Goal: Task Accomplishment & Management: Manage account settings

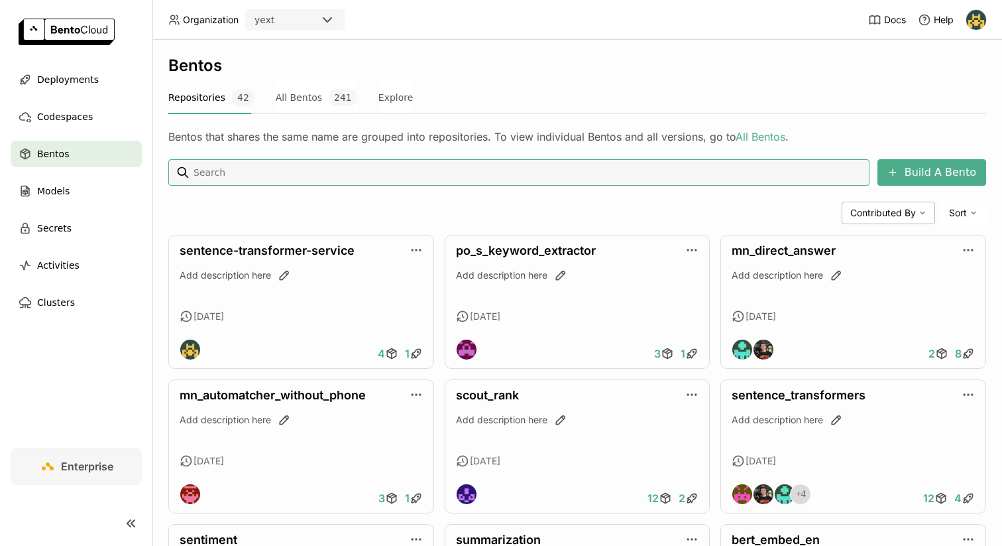
click at [981, 12] on img at bounding box center [977, 20] width 20 height 20
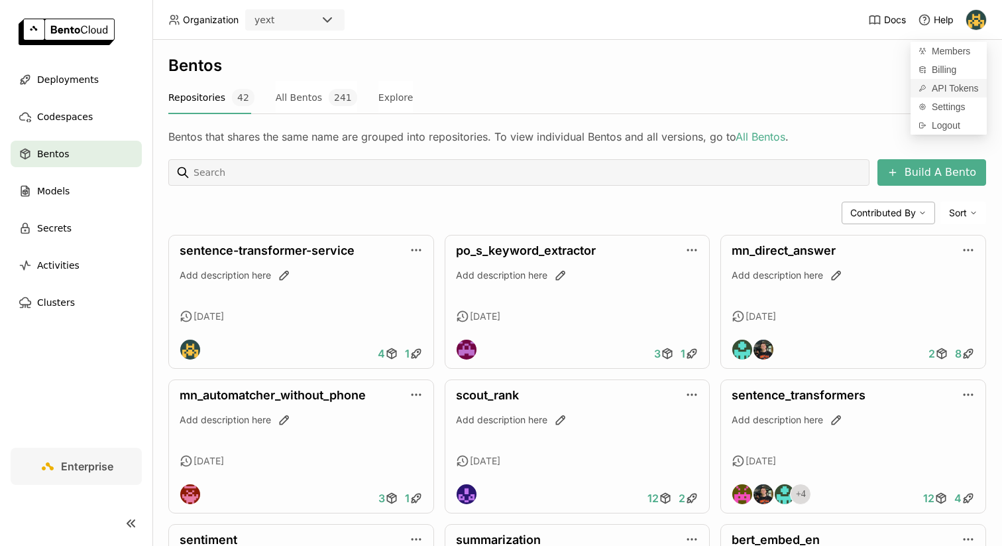
click at [941, 92] on span "API Tokens" at bounding box center [955, 88] width 47 height 12
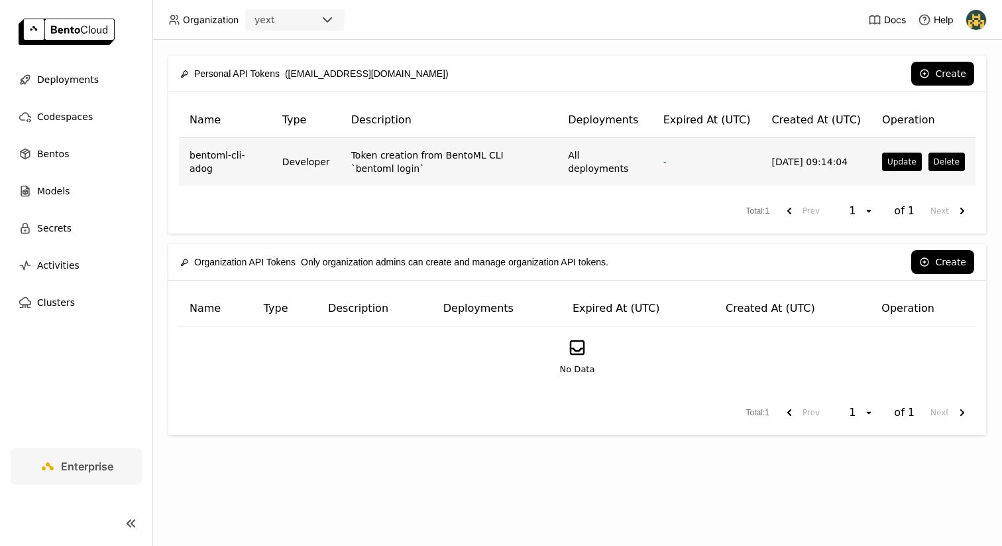
click at [632, 163] on td "All deployments" at bounding box center [605, 162] width 95 height 48
click at [586, 163] on td "All deployments" at bounding box center [605, 162] width 95 height 48
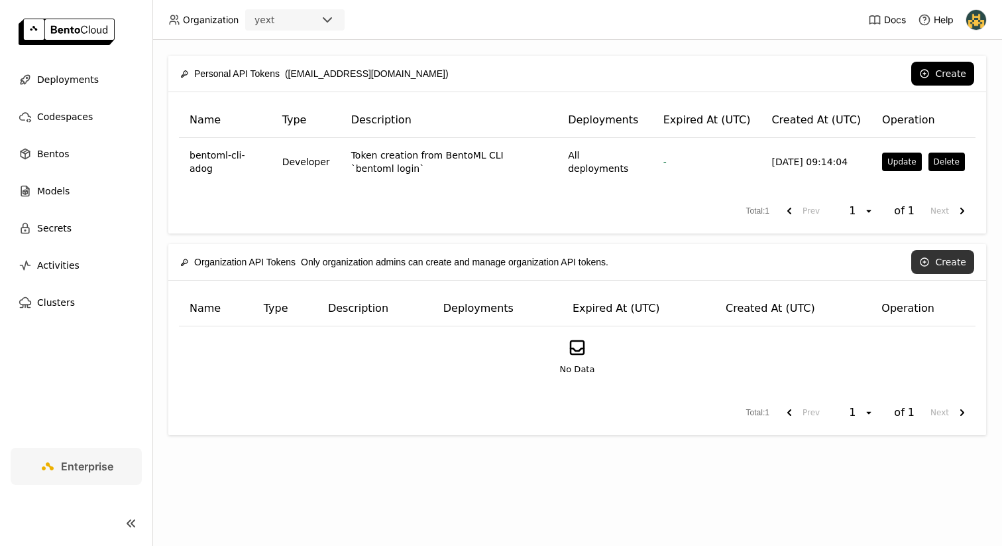
click at [949, 269] on button "Create" at bounding box center [943, 262] width 63 height 24
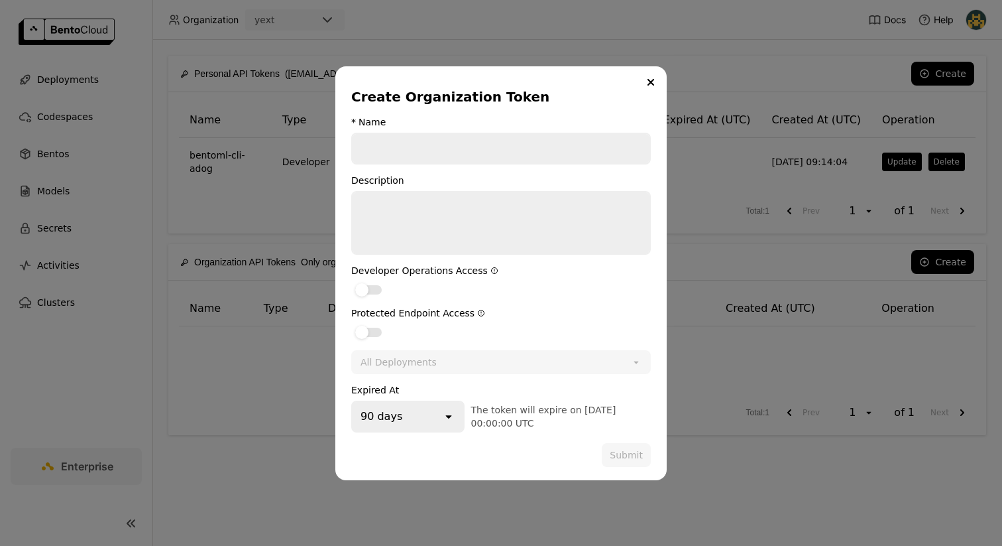
click at [491, 272] on icon "dialog" at bounding box center [494, 270] width 6 height 6
click at [479, 312] on icon "dialog" at bounding box center [482, 313] width 6 height 6
click at [457, 148] on input "dialog" at bounding box center [501, 148] width 297 height 29
click at [420, 418] on div "90 days" at bounding box center [398, 416] width 90 height 29
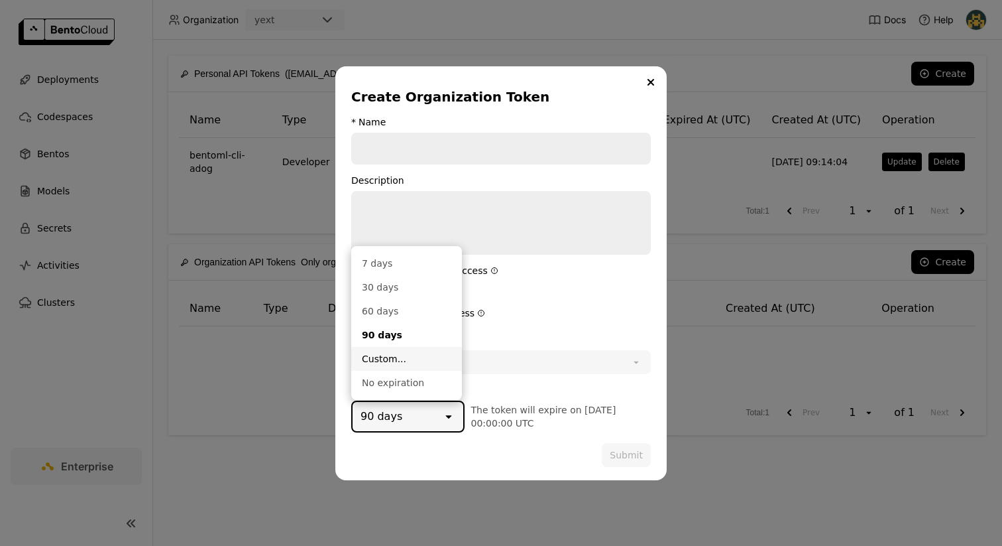
click at [403, 364] on div "Custom..." at bounding box center [407, 358] width 90 height 13
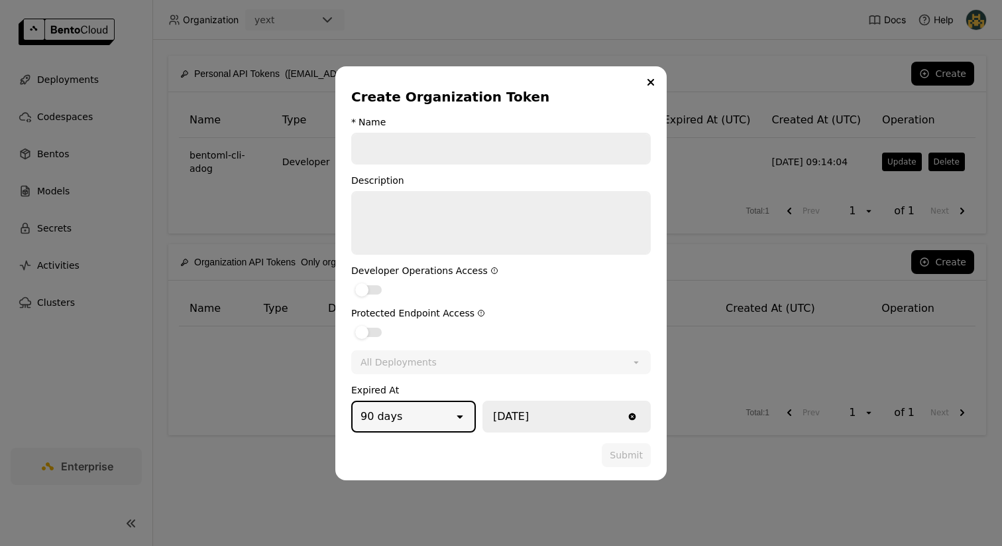
click at [523, 419] on input "[DATE]" at bounding box center [554, 416] width 141 height 29
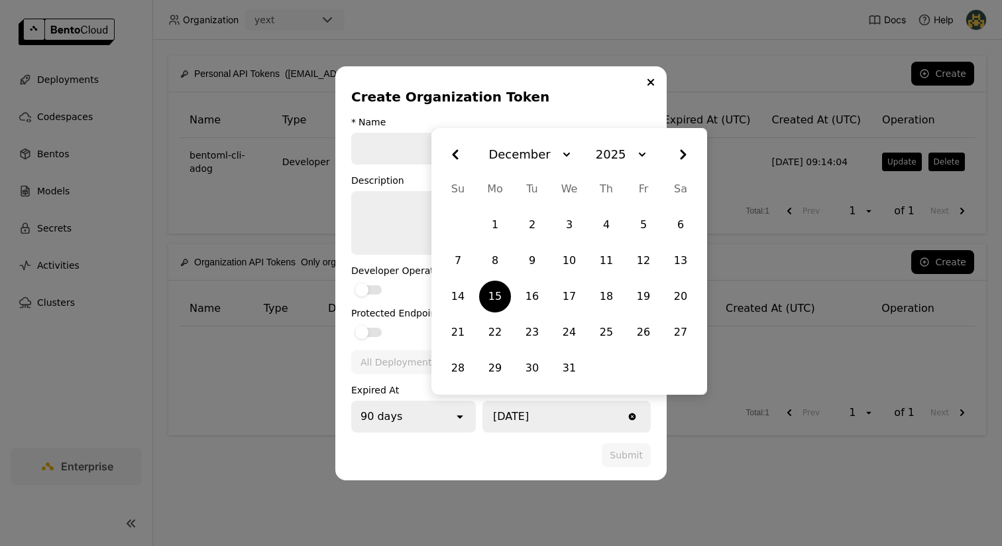
click at [568, 162] on icon "Month, December" at bounding box center [567, 155] width 16 height 16
click at [526, 272] on li "September" at bounding box center [529, 271] width 72 height 24
click at [676, 292] on div "20" at bounding box center [681, 296] width 27 height 24
type input "[DATE]"
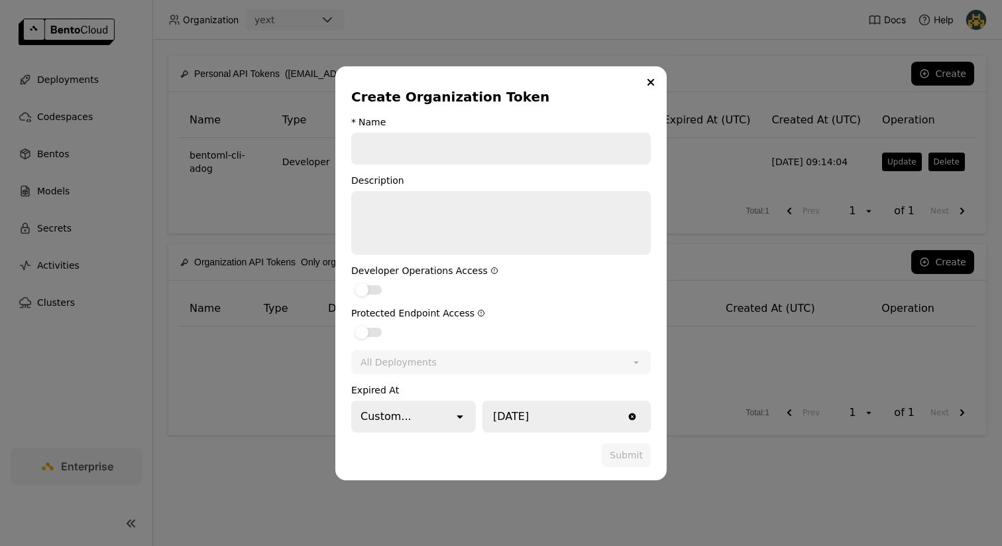
click at [428, 406] on div "Custom..." at bounding box center [403, 416] width 101 height 29
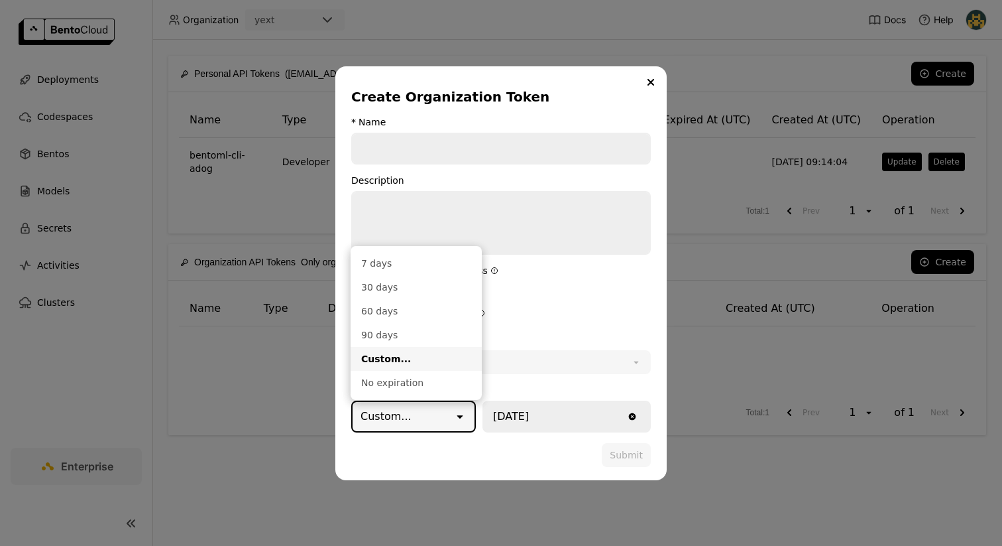
click at [581, 302] on form "* Name Description Developer Operations Access Protected Endpoint Access All De…" at bounding box center [501, 292] width 300 height 350
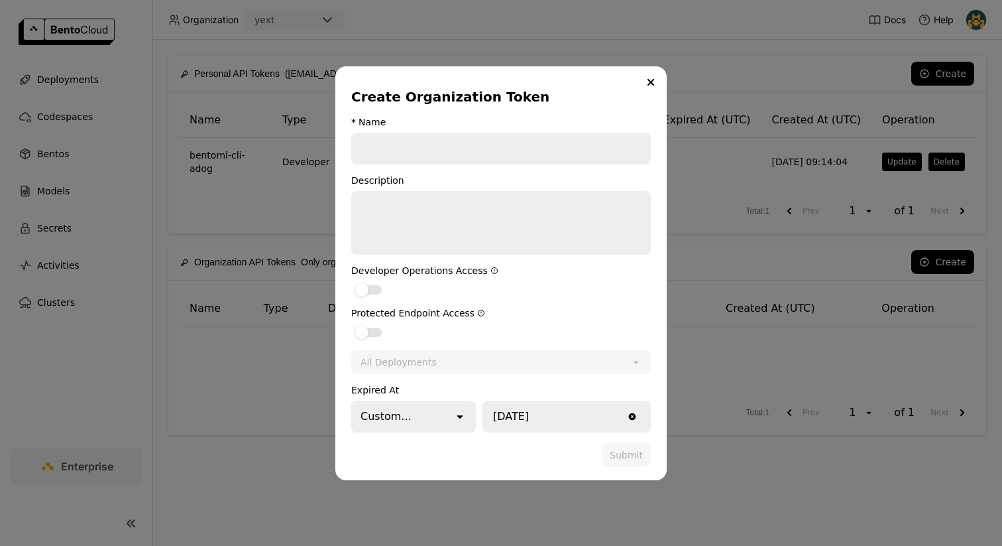
click at [505, 160] on input "dialog" at bounding box center [501, 148] width 297 height 29
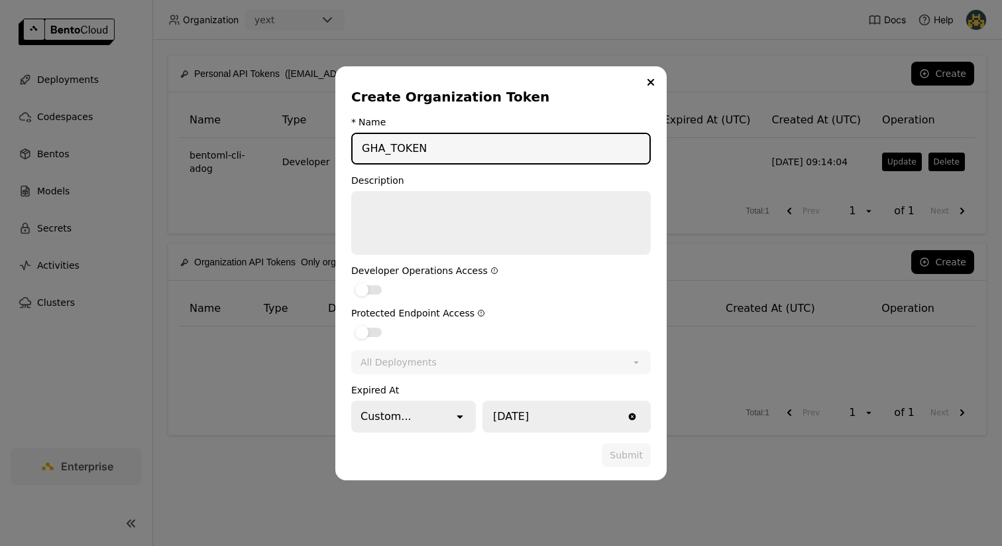
type input "GHA_TOKEN"
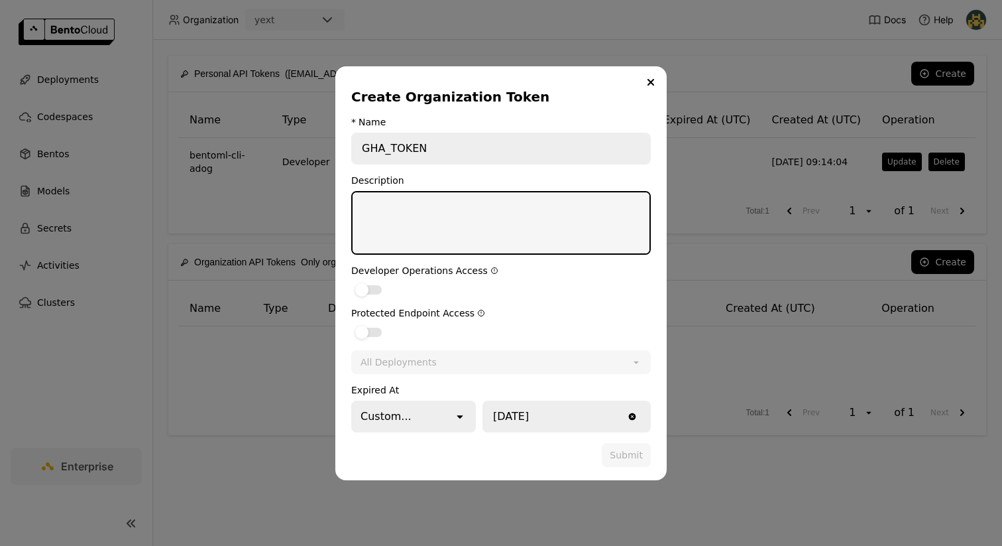
click at [397, 204] on textarea "dialog" at bounding box center [501, 222] width 297 height 61
paste textarea "Run uv run bentoml cloud login --api-token Error: Option '--api-token' requires…"
type textarea "Run uv run bentoml cloud login --api-token Error: Option '--api-token' requires…"
type textarea "TOKEN used for github access to [GEOGRAPHIC_DATA]"
click at [373, 292] on div "dialog" at bounding box center [368, 289] width 27 height 9
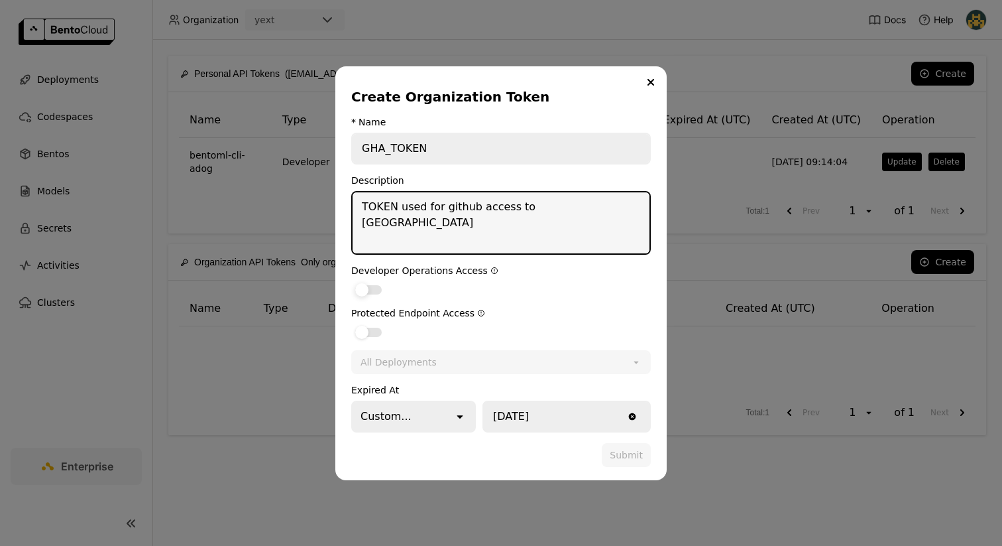
click at [351, 281] on input "dialog" at bounding box center [351, 281] width 0 height 0
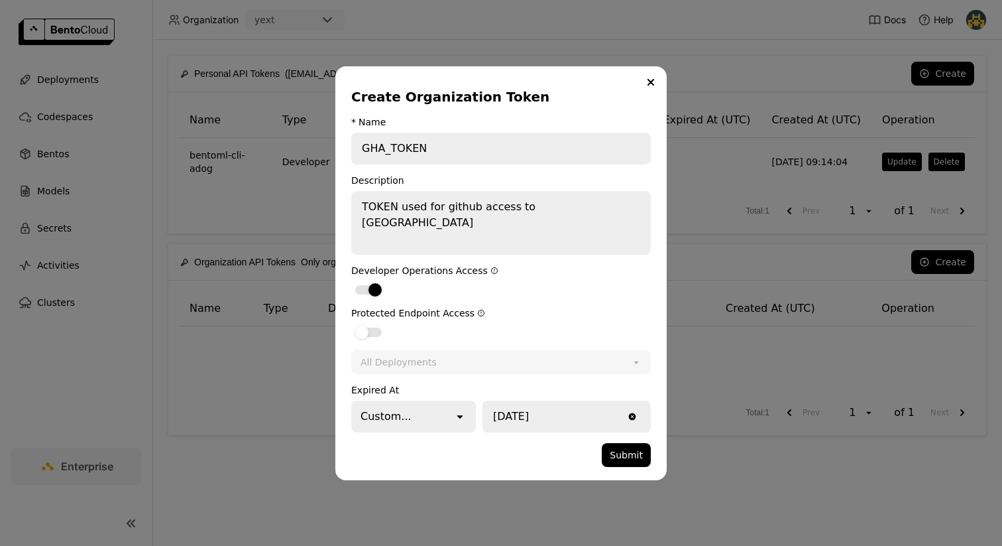
click at [628, 422] on div "Clear value" at bounding box center [633, 416] width 16 height 29
click at [611, 418] on input "[DATE]" at bounding box center [554, 416] width 141 height 29
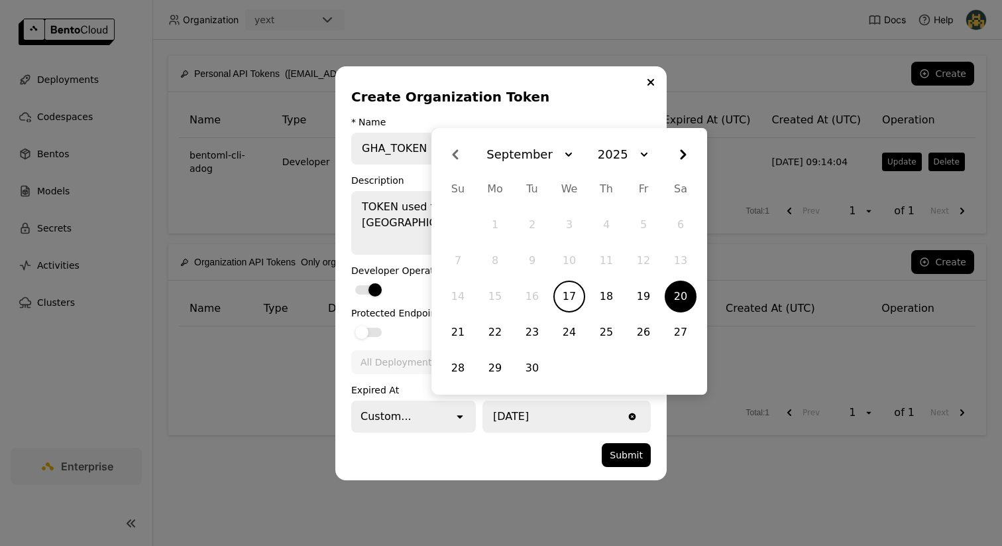
click at [581, 300] on div "17" at bounding box center [569, 296] width 27 height 24
type input "[DATE]"
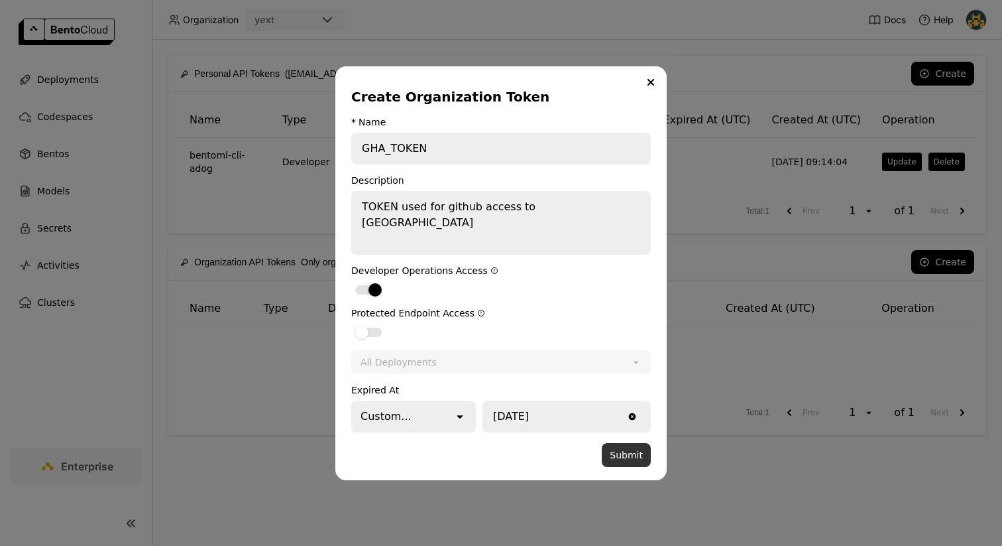
click at [640, 449] on button "Submit" at bounding box center [626, 455] width 49 height 24
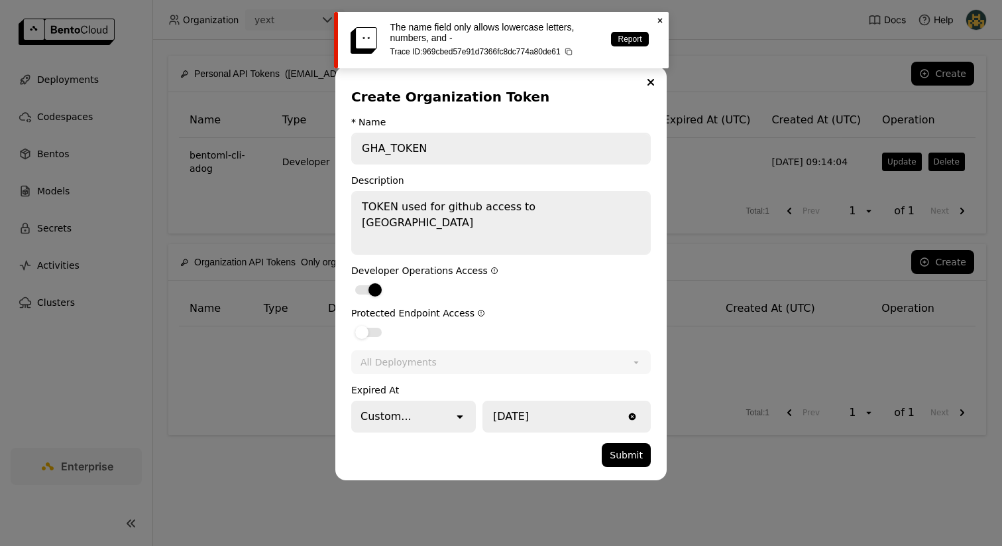
click at [473, 160] on input "GHA_TOKEN" at bounding box center [501, 148] width 297 height 29
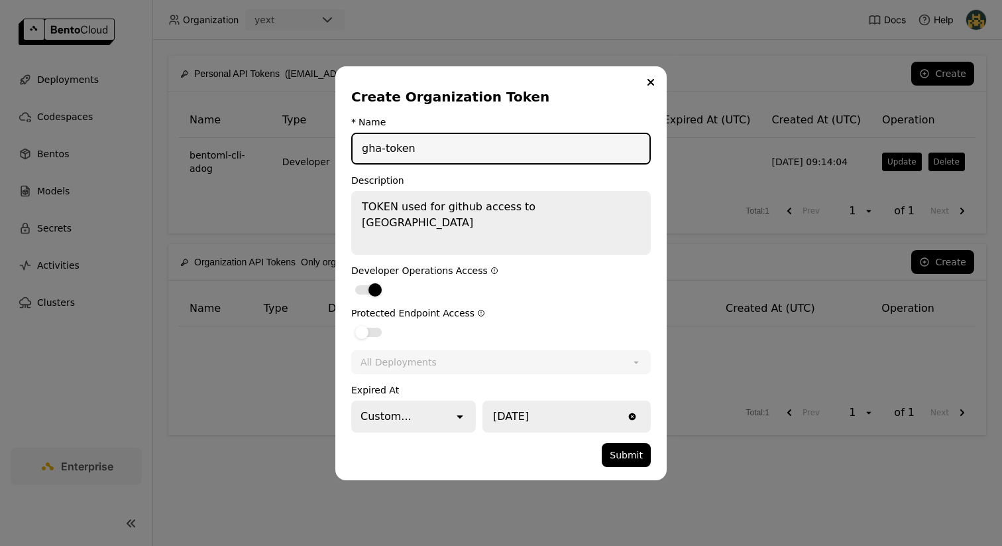
type input "gha-token"
click at [602, 443] on button "Submit" at bounding box center [626, 455] width 49 height 24
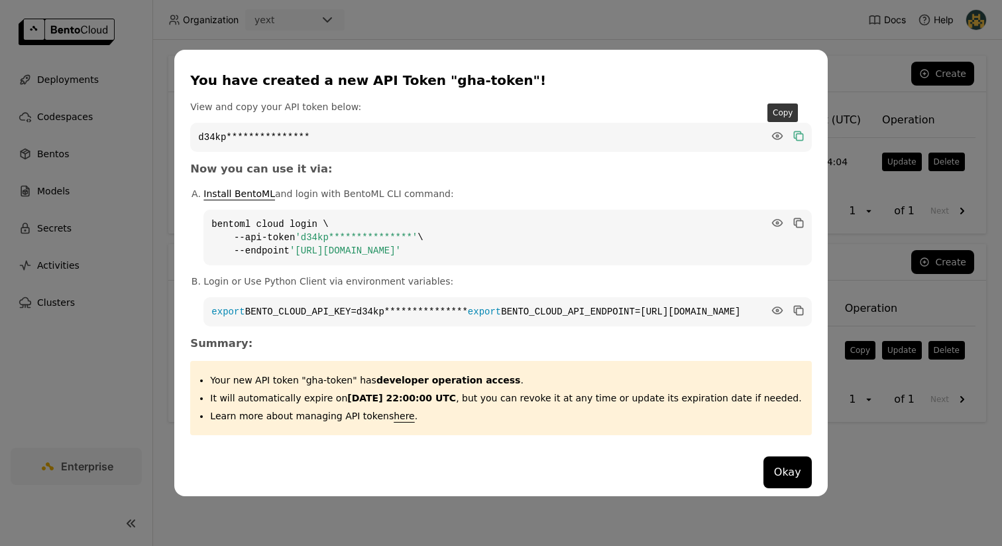
click at [794, 131] on icon "dialog" at bounding box center [797, 134] width 7 height 7
click at [796, 133] on icon "dialog" at bounding box center [799, 136] width 7 height 7
click at [775, 473] on button "Okay" at bounding box center [788, 472] width 48 height 32
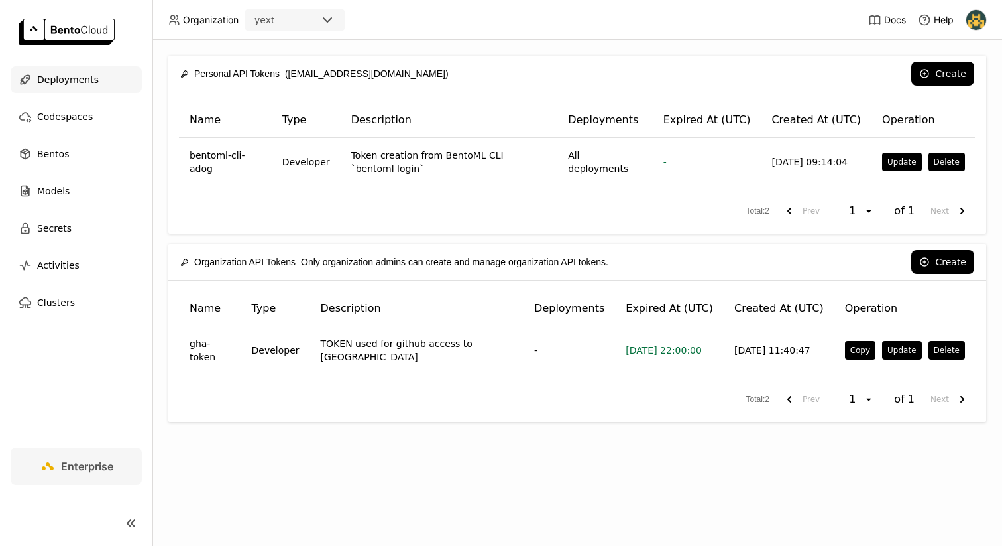
click at [74, 67] on div "Deployments" at bounding box center [76, 79] width 131 height 27
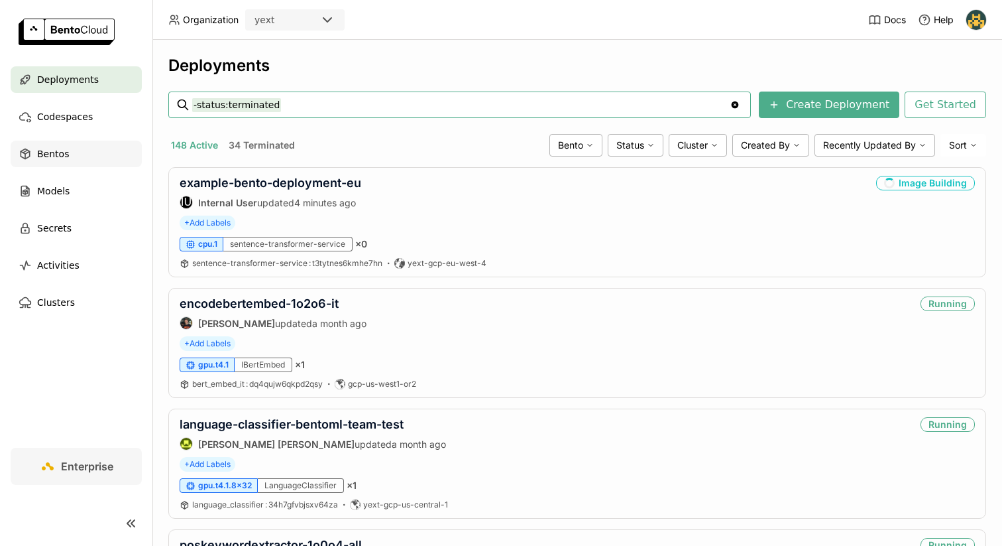
click at [110, 152] on div "Bentos" at bounding box center [76, 154] width 131 height 27
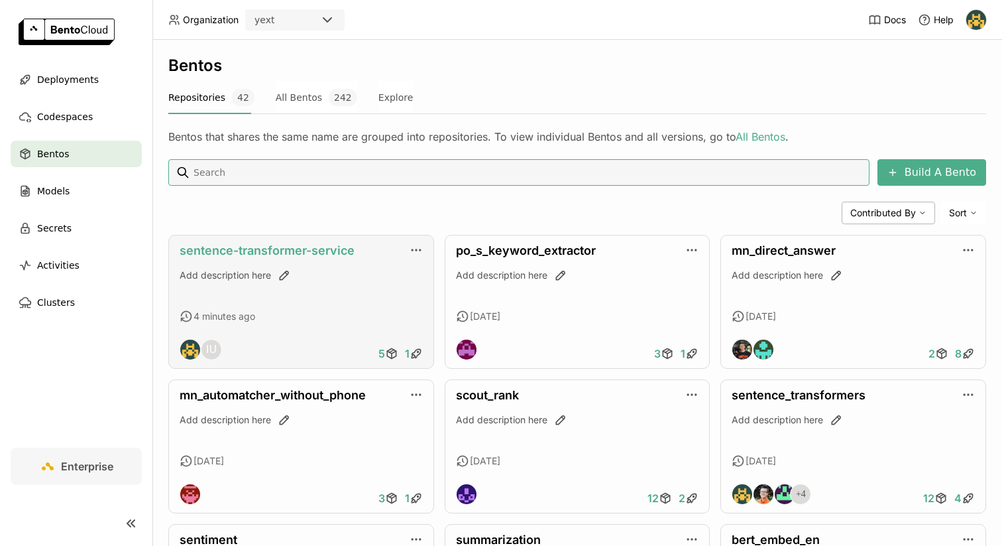
click at [249, 247] on link "sentence-transformer-service" at bounding box center [267, 250] width 175 height 14
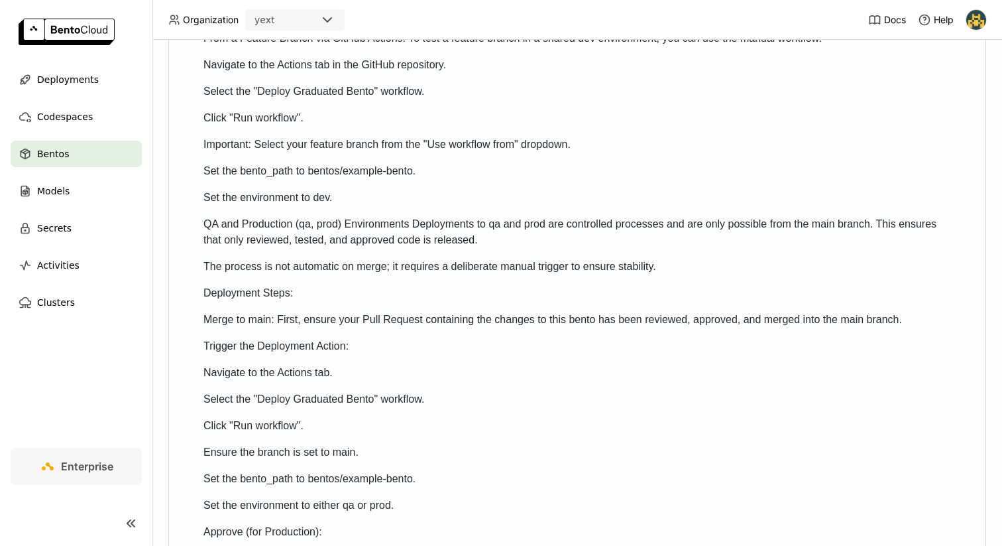
scroll to position [567, 0]
